Goal: Transaction & Acquisition: Book appointment/travel/reservation

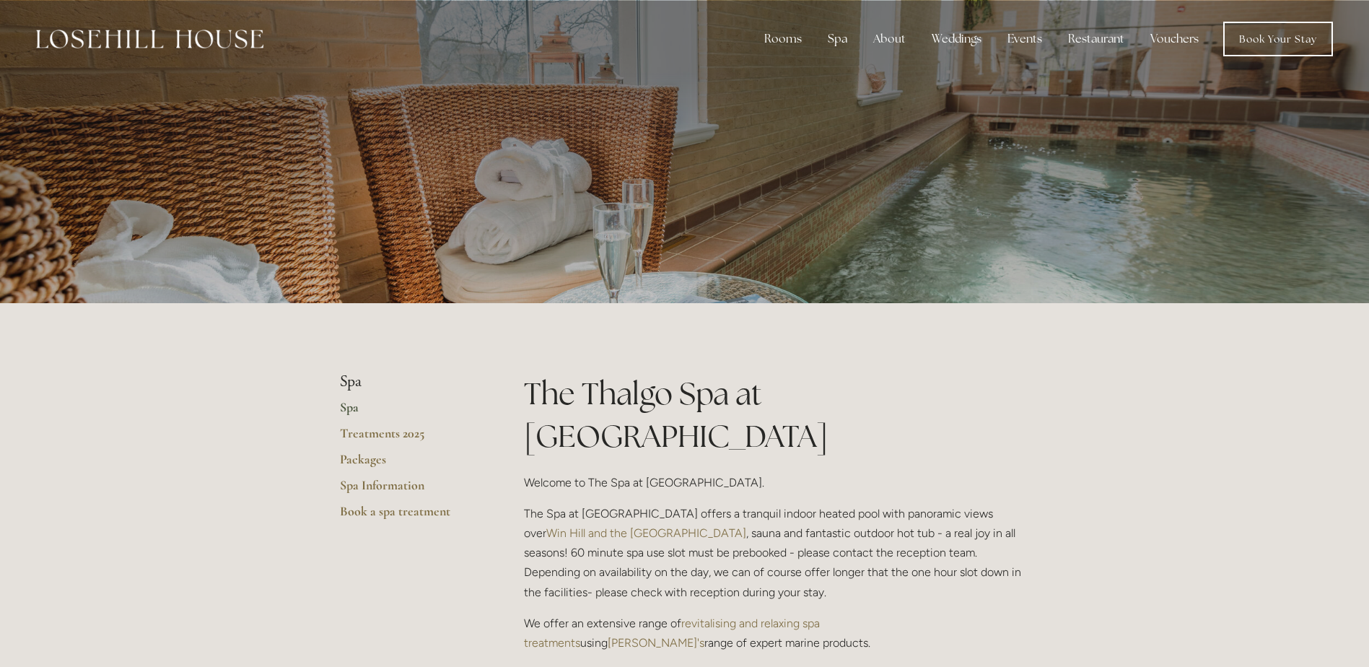
click at [198, 37] on img at bounding box center [149, 39] width 227 height 19
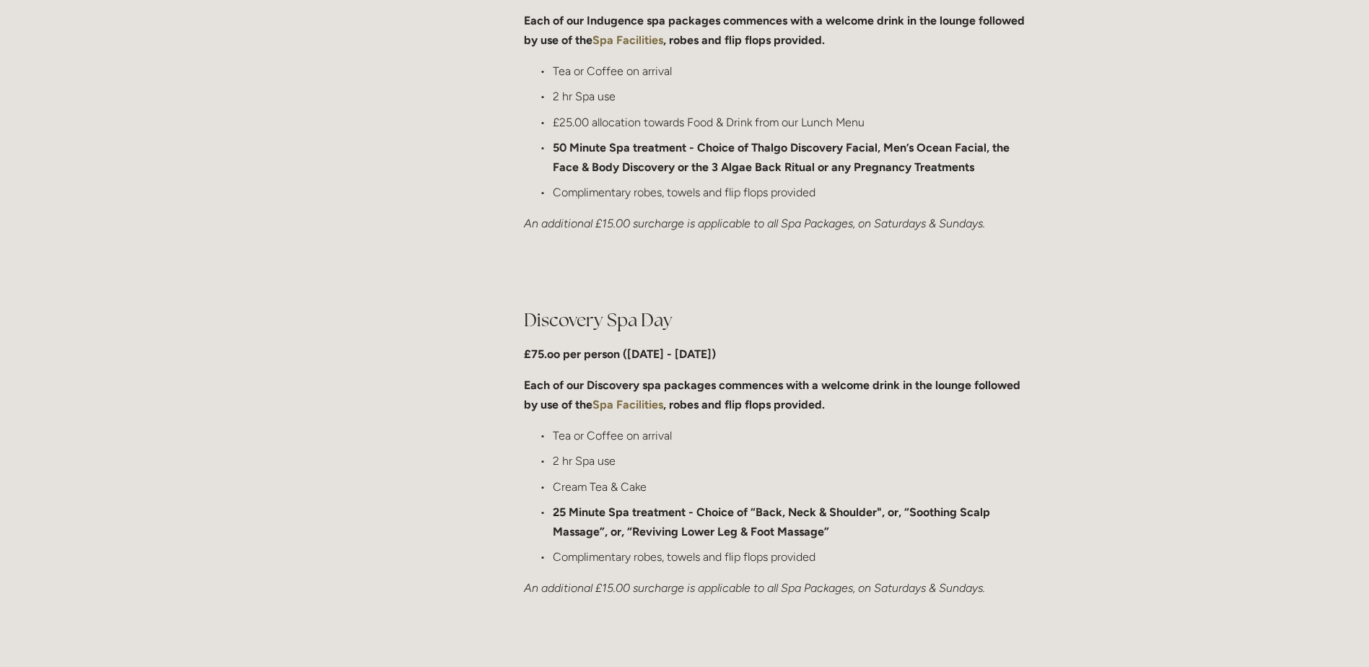
scroll to position [938, 0]
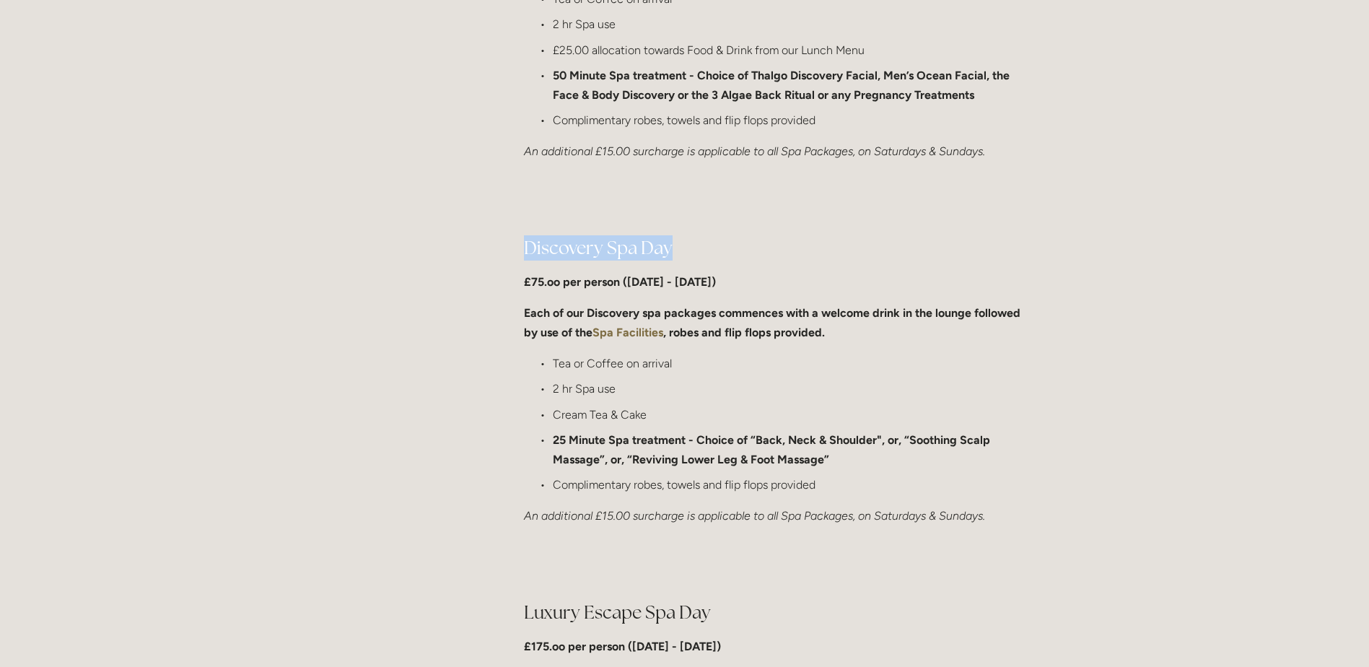
drag, startPoint x: 673, startPoint y: 242, endPoint x: 523, endPoint y: 244, distance: 150.1
click at [524, 244] on h2 "Discovery Spa Day" at bounding box center [777, 247] width 506 height 25
copy h2 "Discovery Spa Day"
